Goal: Task Accomplishment & Management: Use online tool/utility

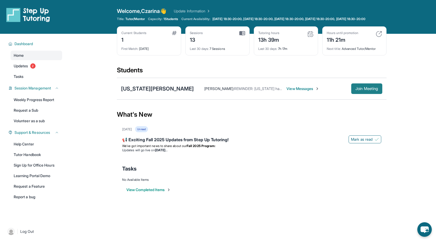
click at [375, 90] on span "Join Meeting" at bounding box center [367, 88] width 23 height 3
click at [359, 90] on span "Join Meeting" at bounding box center [367, 88] width 23 height 3
click at [148, 92] on div "Virginia A. Salgado" at bounding box center [157, 88] width 73 height 7
